Goal: Transaction & Acquisition: Download file/media

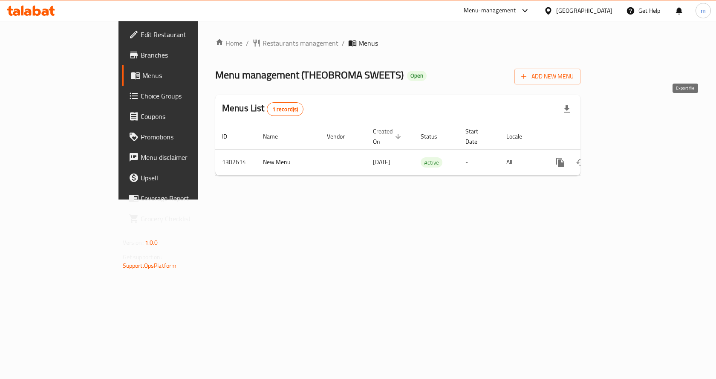
click at [570, 110] on icon "button" at bounding box center [567, 108] width 6 height 7
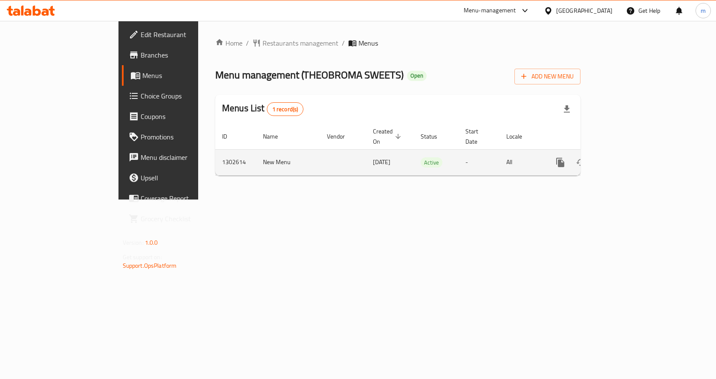
click at [366, 157] on td "[DATE]" at bounding box center [390, 162] width 48 height 26
click at [256, 156] on td "New Menu" at bounding box center [288, 162] width 64 height 26
click at [627, 157] on icon "enhanced table" at bounding box center [622, 162] width 10 height 10
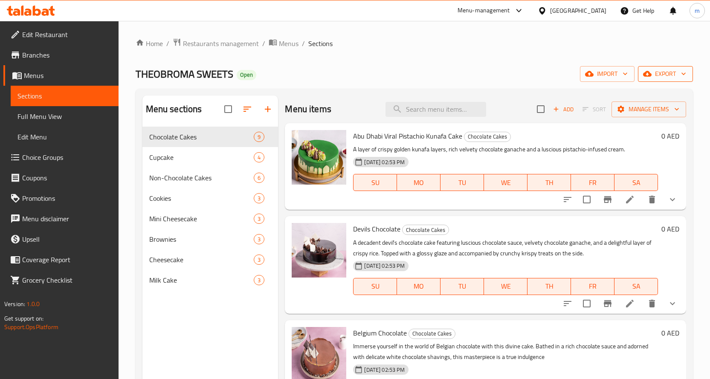
click at [667, 75] on span "export" at bounding box center [665, 74] width 41 height 11
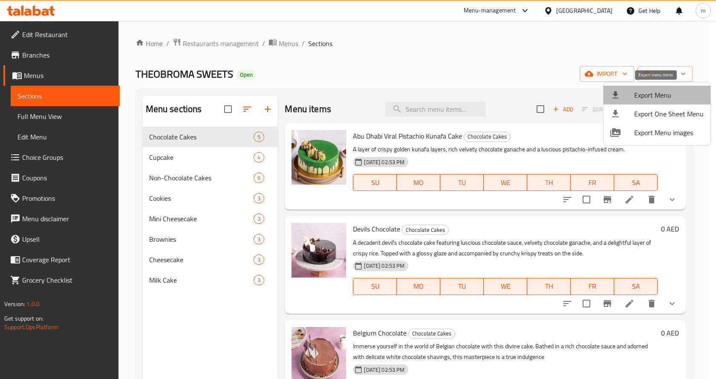
click at [690, 91] on span "Export Menu" at bounding box center [670, 95] width 70 height 10
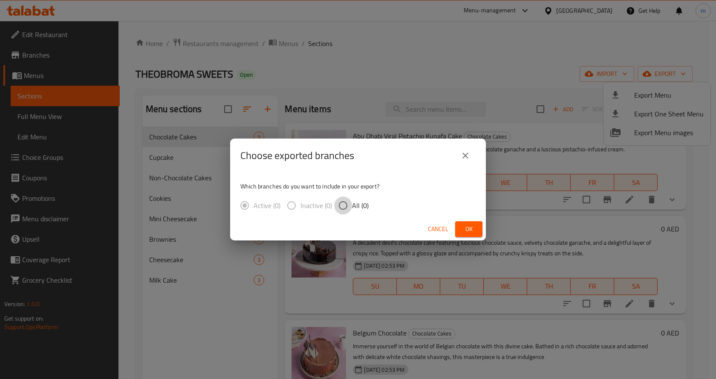
click at [347, 203] on input "All (0)" at bounding box center [343, 206] width 18 height 18
radio input "true"
click at [247, 208] on label "Active (0)" at bounding box center [258, 206] width 45 height 18
click at [273, 204] on span "Active (1)" at bounding box center [267, 205] width 27 height 10
click at [254, 204] on input "Active (1)" at bounding box center [245, 206] width 18 height 18
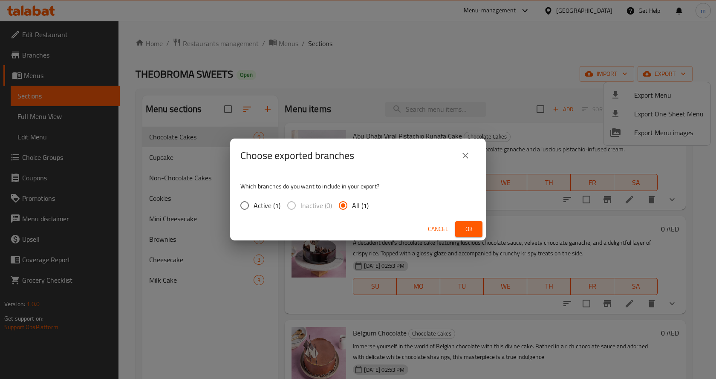
radio input "true"
click at [352, 204] on span "All (1)" at bounding box center [360, 205] width 17 height 10
click at [352, 204] on input "All (1)" at bounding box center [343, 206] width 18 height 18
radio input "true"
click at [463, 230] on span "Ok" at bounding box center [469, 229] width 14 height 11
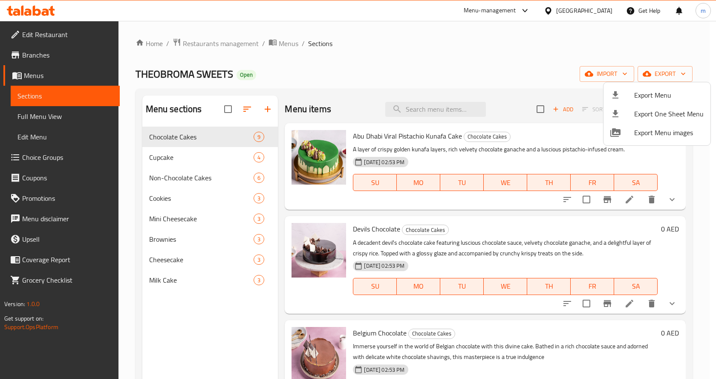
click at [681, 34] on div at bounding box center [358, 189] width 716 height 379
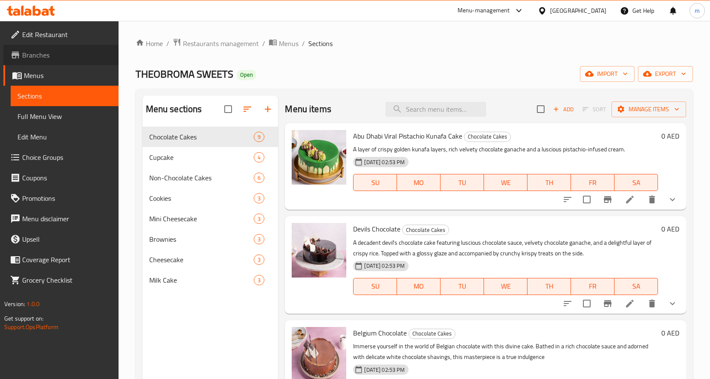
click at [55, 52] on span "Branches" at bounding box center [67, 55] width 90 height 10
